Goal: Check status: Check status

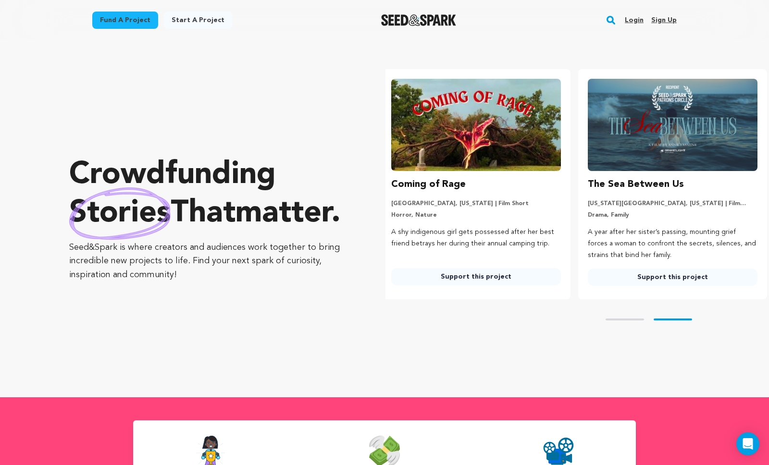
scroll to position [0, 204]
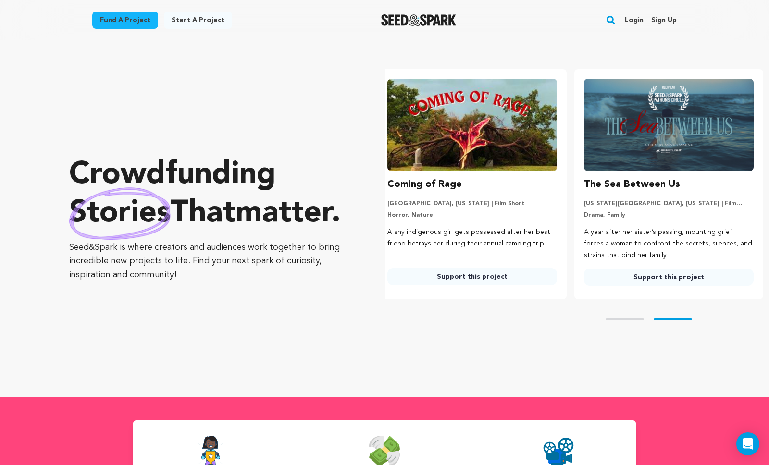
click at [641, 21] on link "Login" at bounding box center [634, 19] width 19 height 15
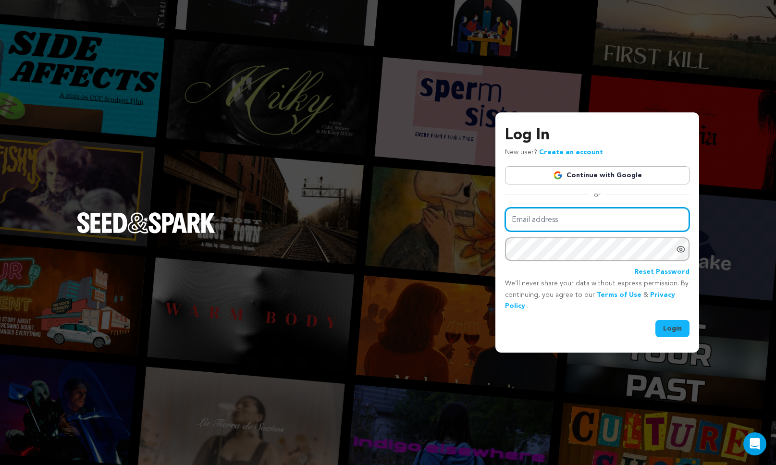
type input "selinakylbooking@gmail.com"
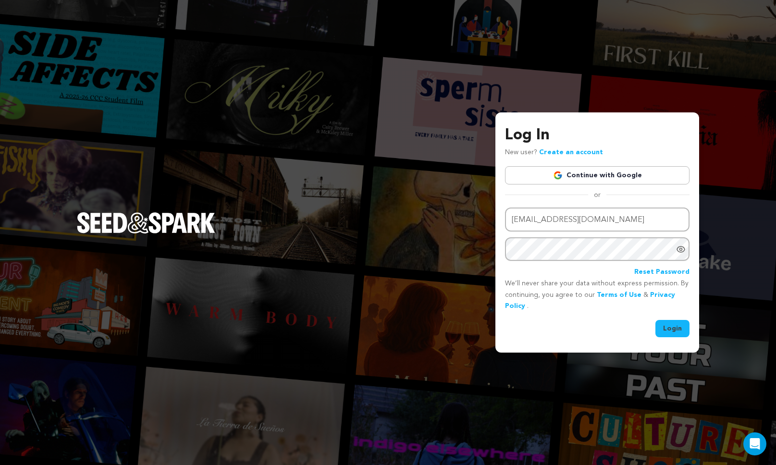
click at [659, 326] on button "Login" at bounding box center [672, 328] width 34 height 17
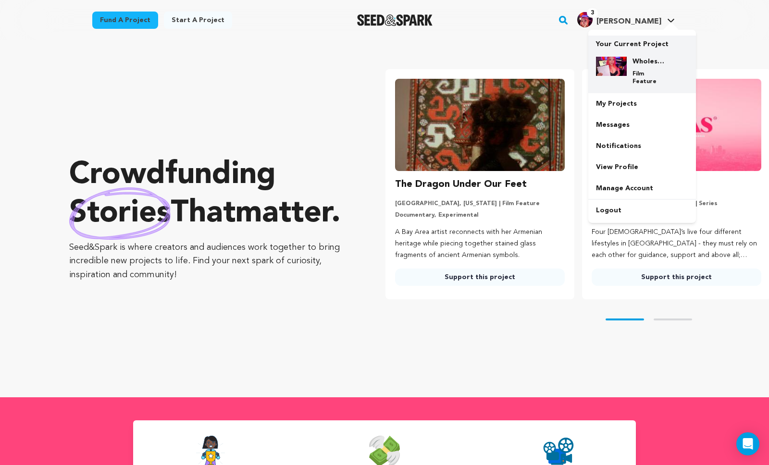
click at [624, 42] on p "Your Current Project" at bounding box center [642, 42] width 92 height 13
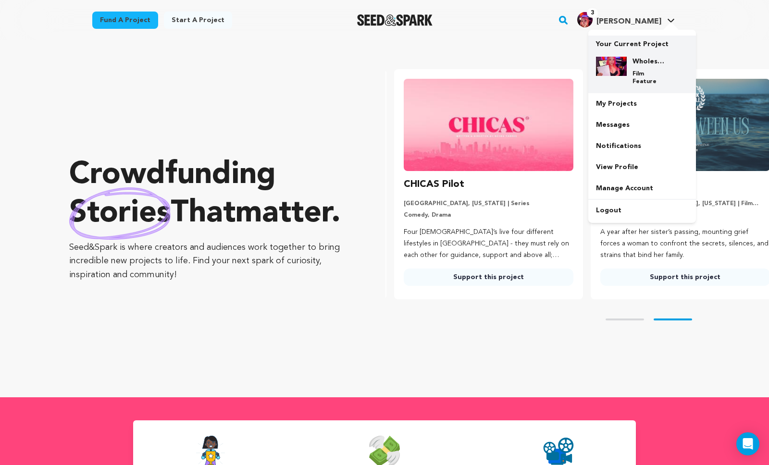
scroll to position [0, 204]
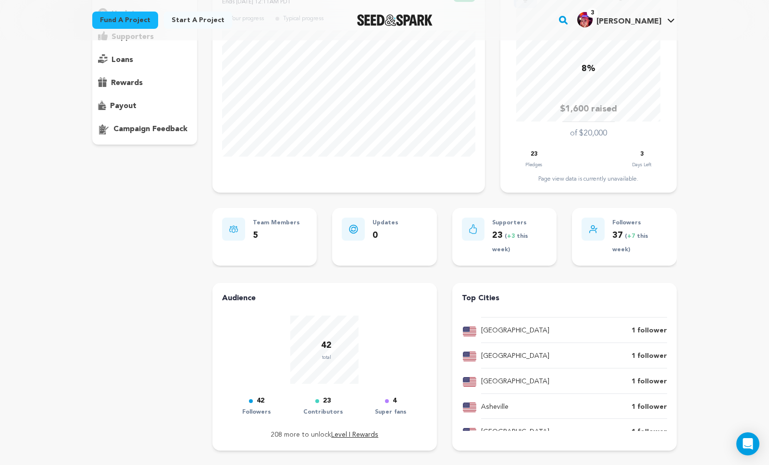
scroll to position [131, 0]
